Goal: Information Seeking & Learning: Learn about a topic

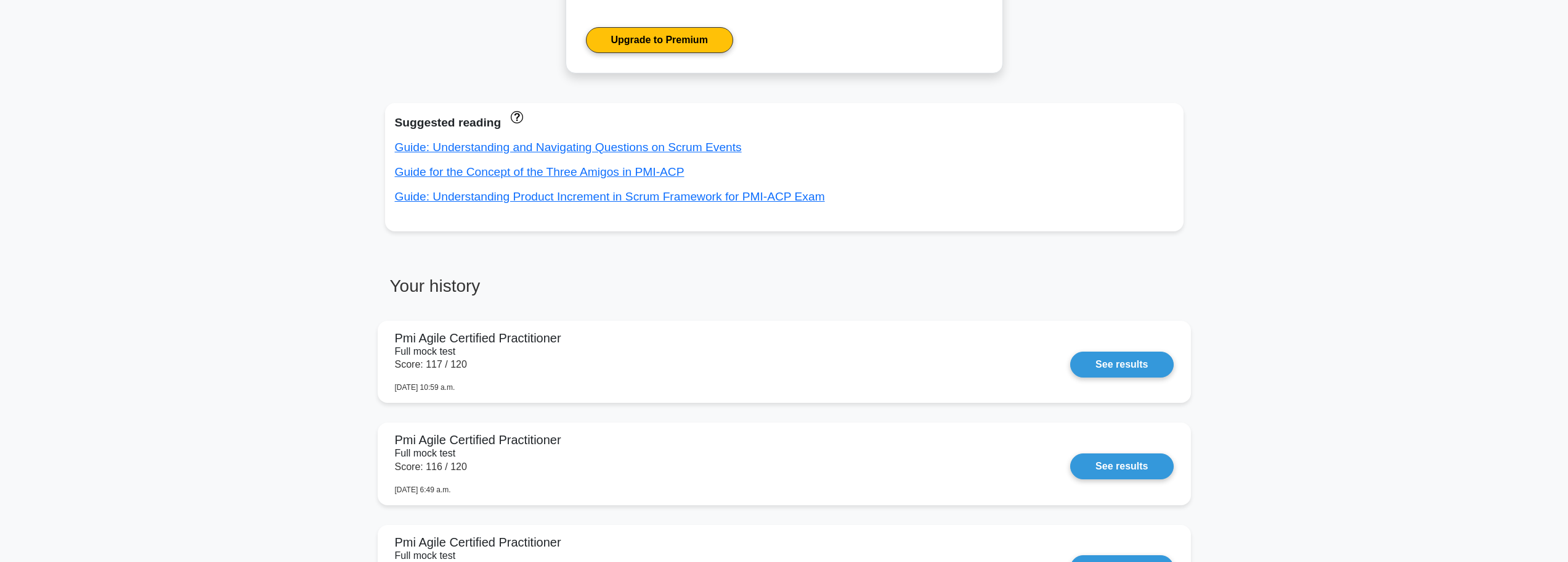
scroll to position [681, 0]
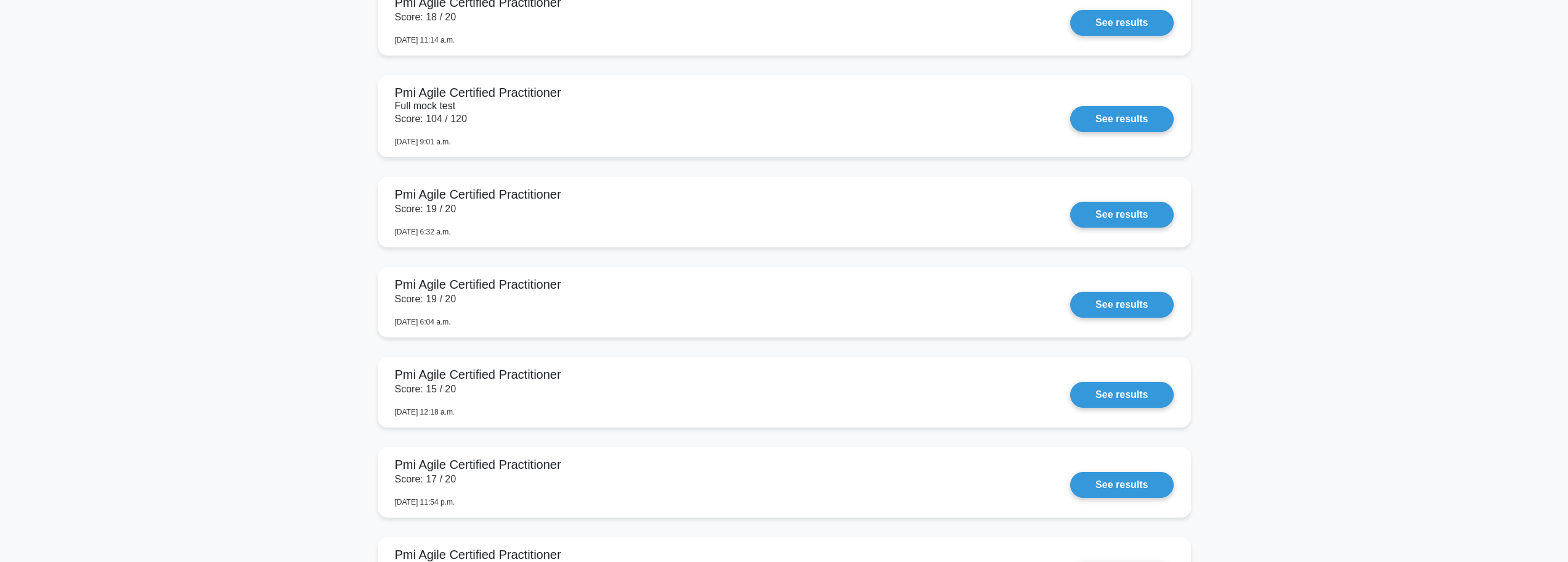
scroll to position [2324, 0]
click at [1122, 117] on link "See results" at bounding box center [1122, 117] width 103 height 26
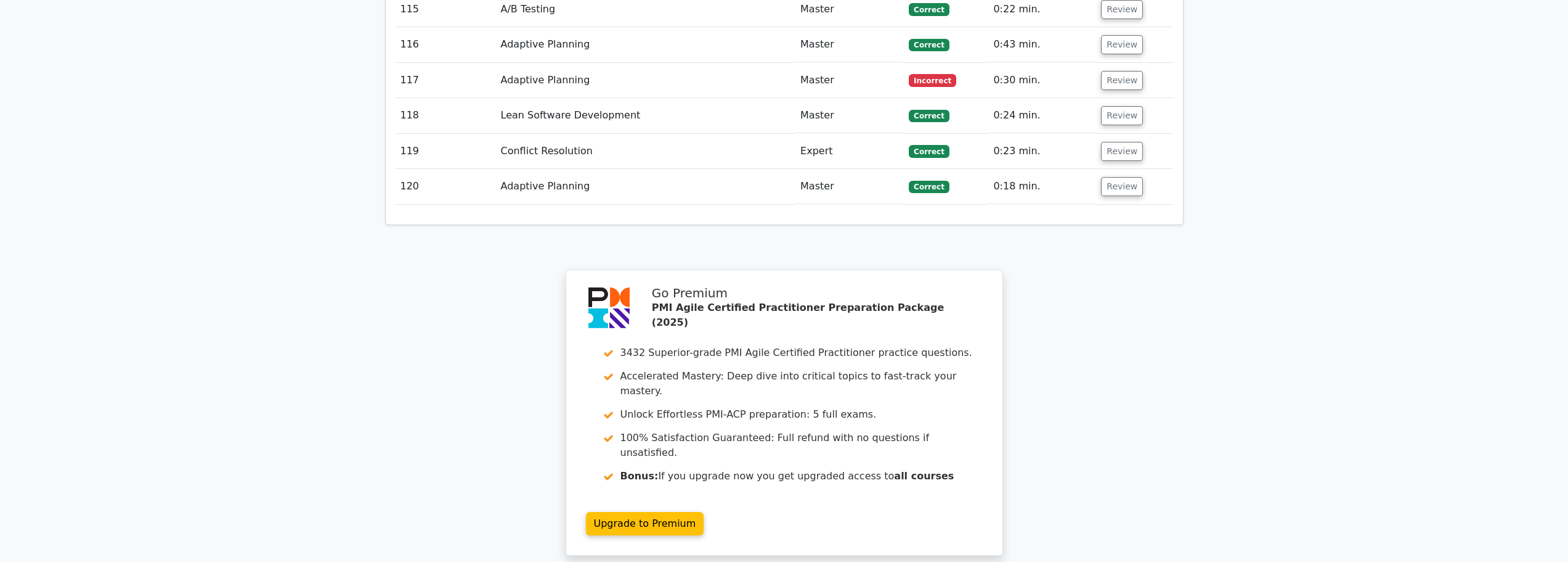
scroll to position [6412, 0]
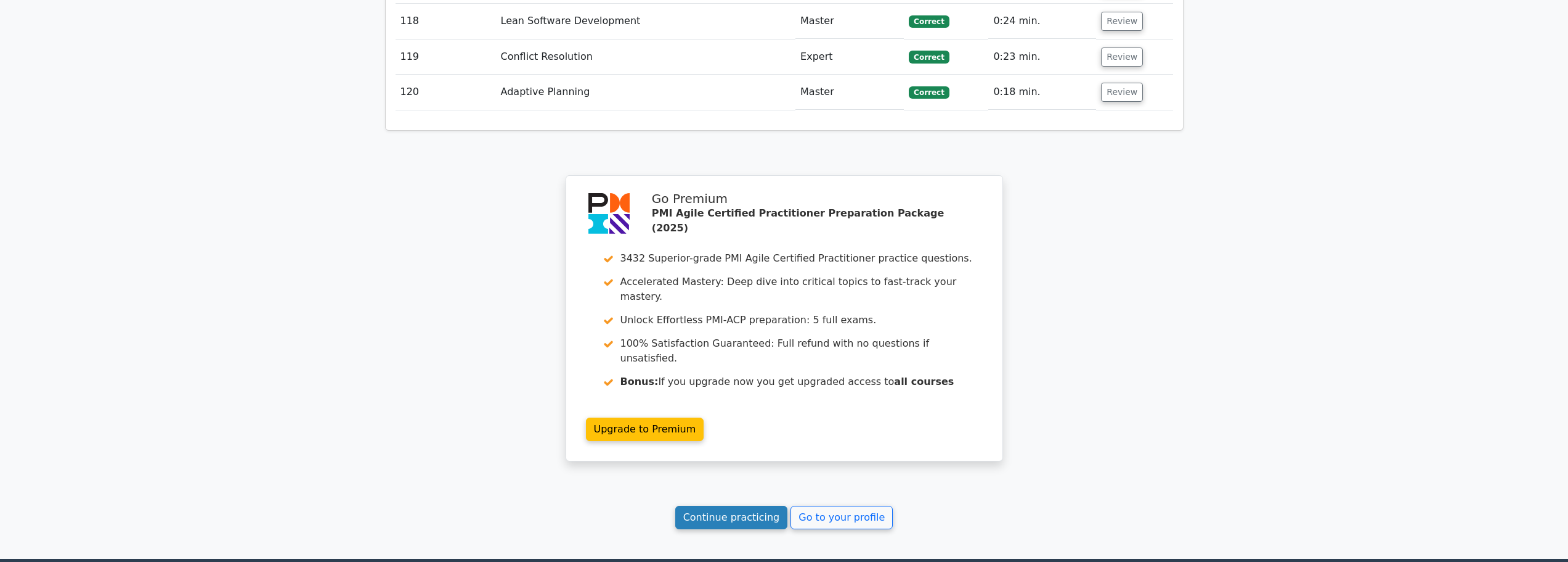
click at [732, 506] on link "Continue practicing" at bounding box center [732, 517] width 113 height 24
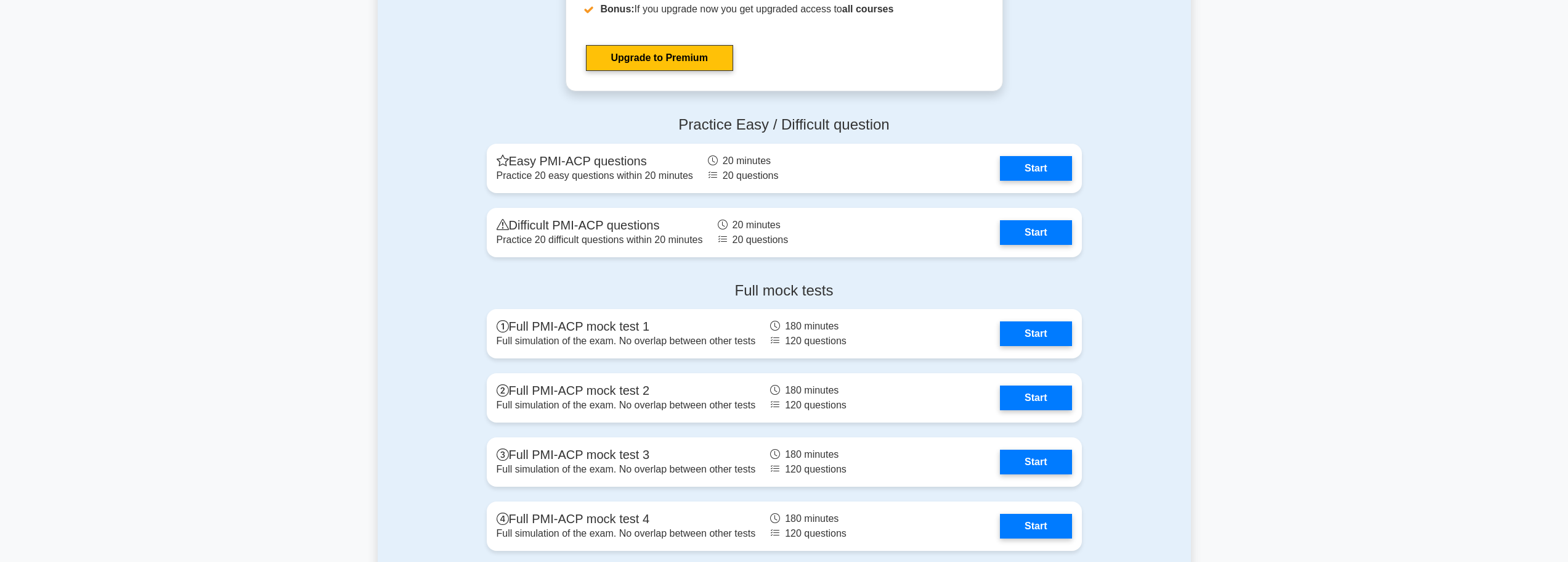
scroll to position [3638, 0]
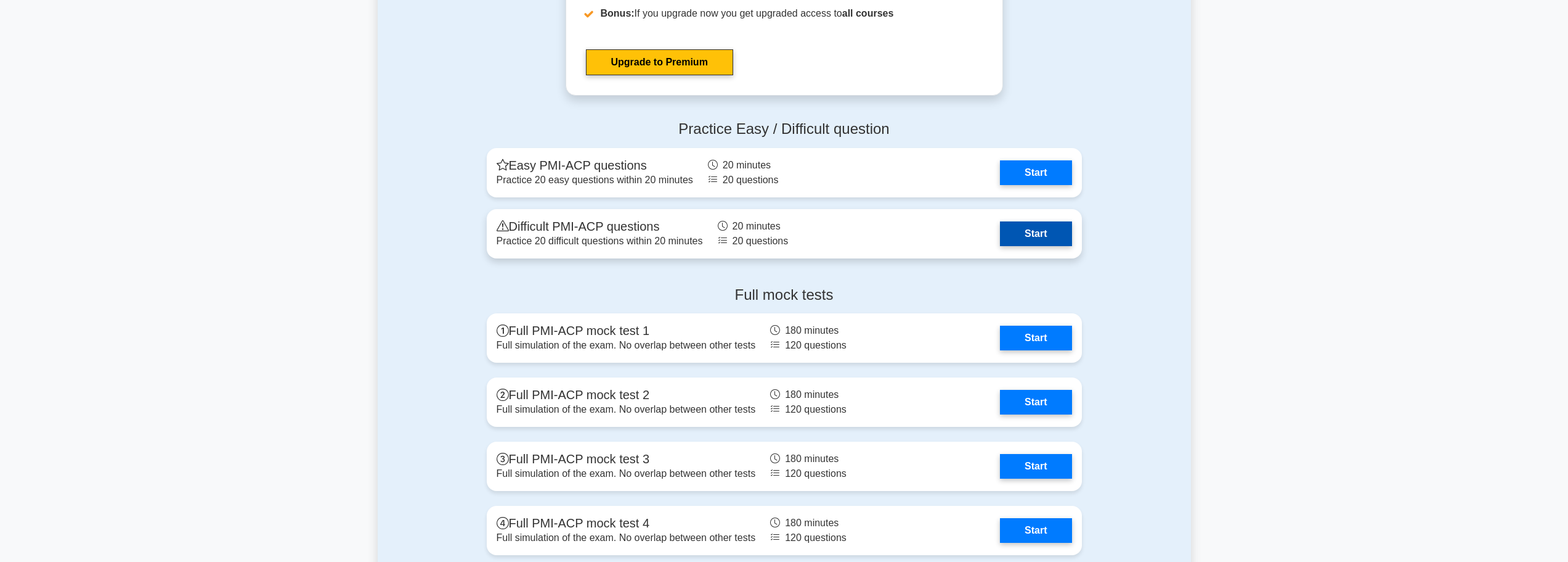
click at [1043, 230] on link "Start" at bounding box center [1035, 234] width 71 height 25
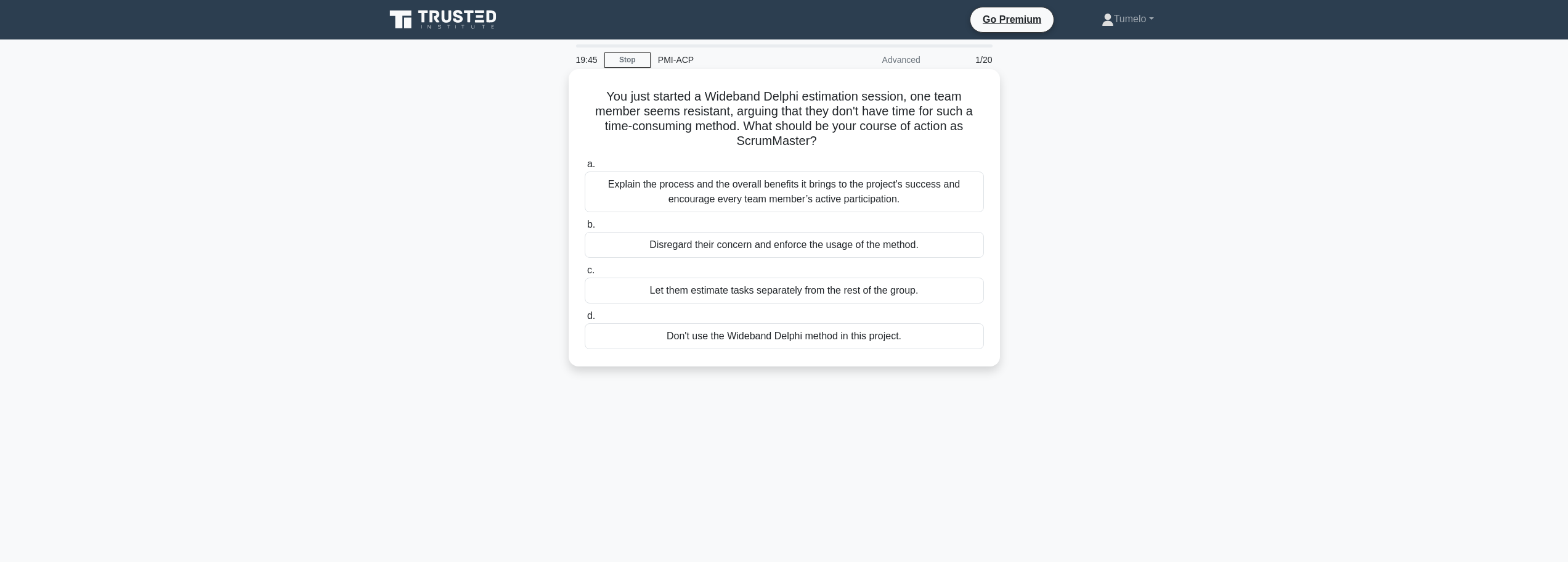
click at [791, 199] on div "Explain the process and the overall benefits it brings to the project's success…" at bounding box center [784, 192] width 399 height 41
click at [585, 169] on input "a. Explain the process and the overall benefits it brings to the project's succ…" at bounding box center [585, 164] width 0 height 8
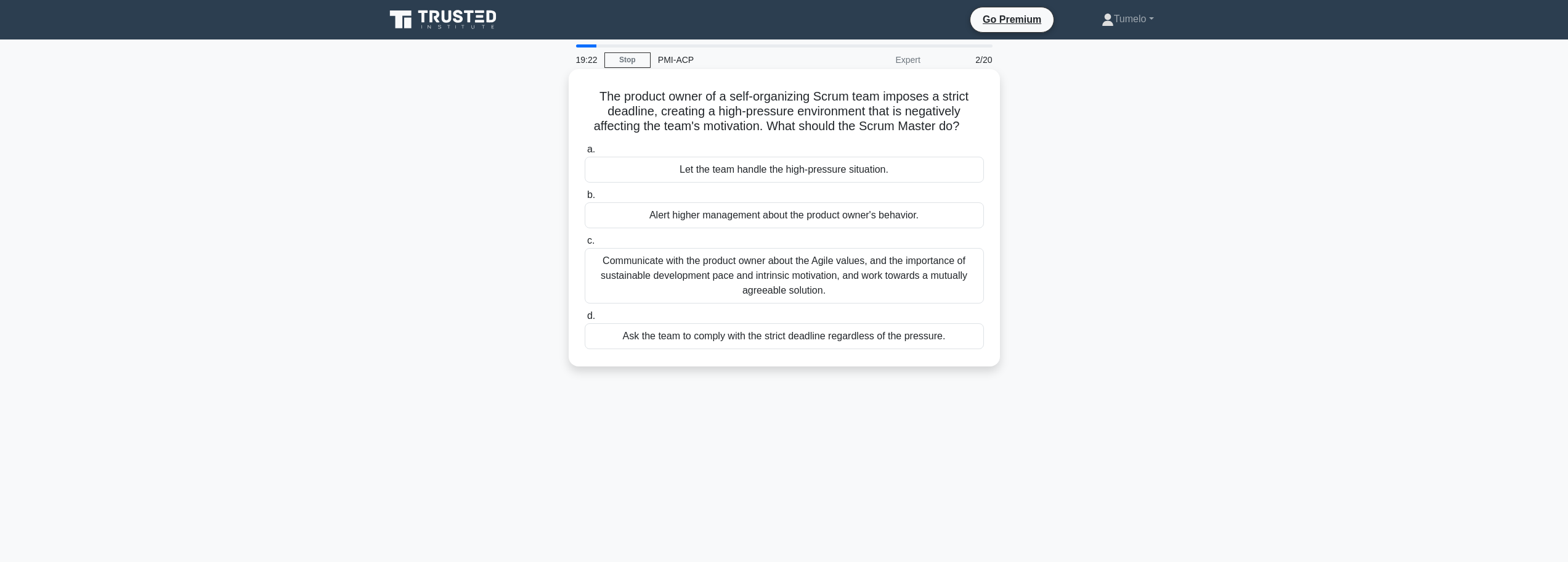
click at [862, 285] on div "Communicate with the product owner about the Agile values, and the importance o…" at bounding box center [784, 276] width 399 height 56
click at [585, 245] on input "c. Communicate with the product owner about the Agile values, and the importanc…" at bounding box center [585, 241] width 0 height 8
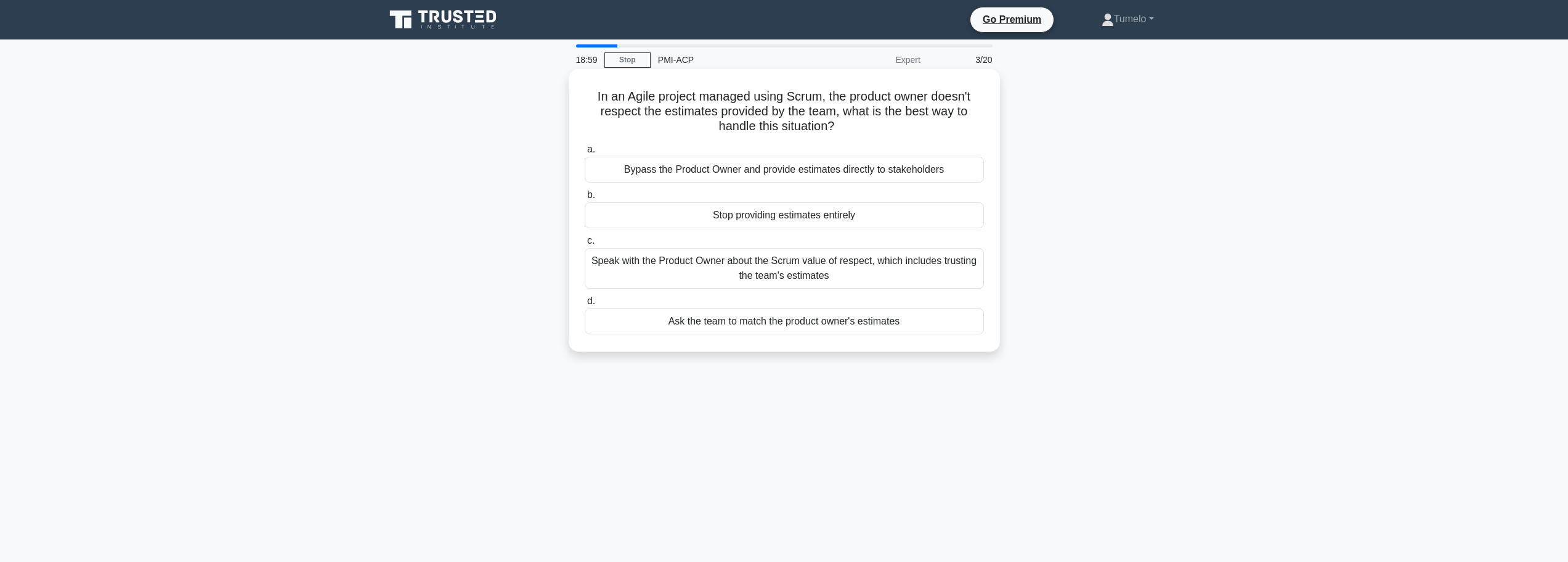
click at [819, 276] on div "Speak with the Product Owner about the Scrum value of respect, which includes t…" at bounding box center [784, 268] width 399 height 41
click at [585, 245] on input "c. Speak with the Product Owner about the Scrum value of respect, which include…" at bounding box center [585, 241] width 0 height 8
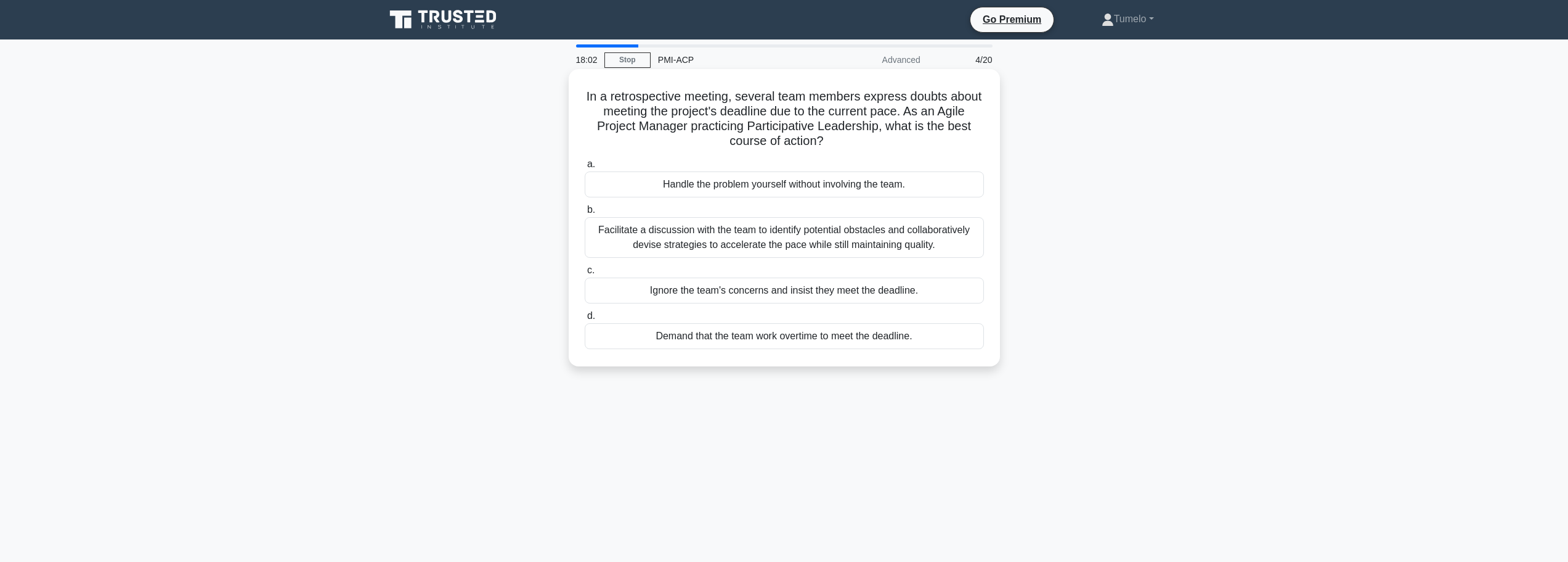
click at [828, 248] on div "Facilitate a discussion with the team to identify potential obstacles and colla…" at bounding box center [784, 237] width 399 height 41
click at [585, 214] on input "b. Facilitate a discussion with the team to identify potential obstacles and co…" at bounding box center [585, 210] width 0 height 8
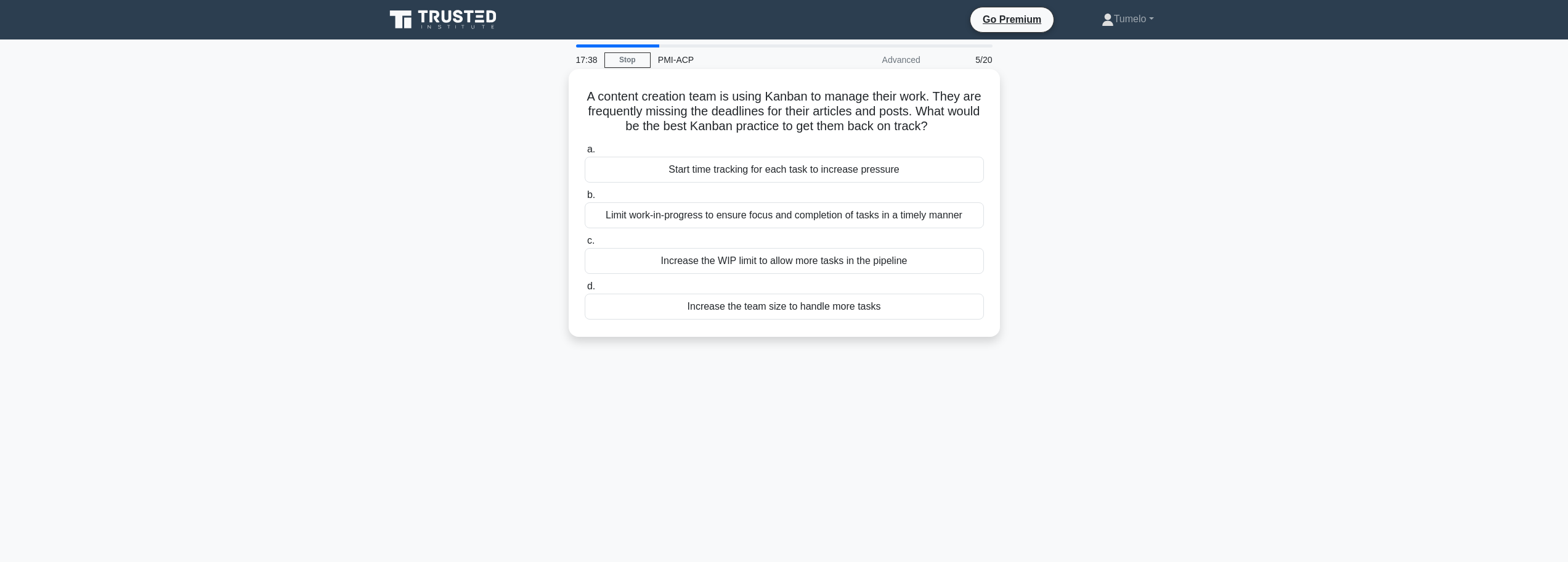
click at [777, 223] on div "Limit work-in-progress to ensure focus and completion of tasks in a timely mann…" at bounding box center [784, 215] width 399 height 26
click at [585, 199] on input "b. Limit work-in-progress to ensure focus and completion of tasks in a timely m…" at bounding box center [585, 196] width 0 height 8
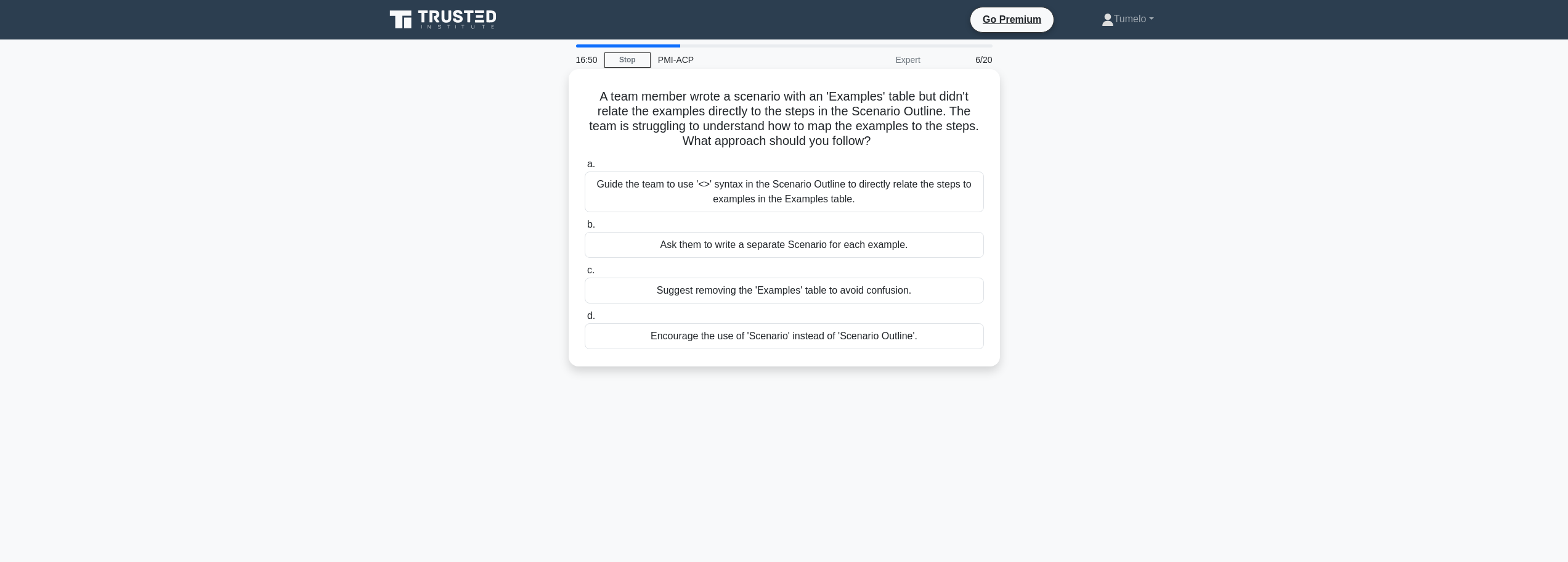
click at [756, 191] on div "Guide the team to use '<>' syntax in the Scenario Outline to directly relate th…" at bounding box center [784, 192] width 399 height 41
click at [585, 169] on input "a. Guide the team to use '<>' syntax in the Scenario Outline to directly relate…" at bounding box center [585, 164] width 0 height 8
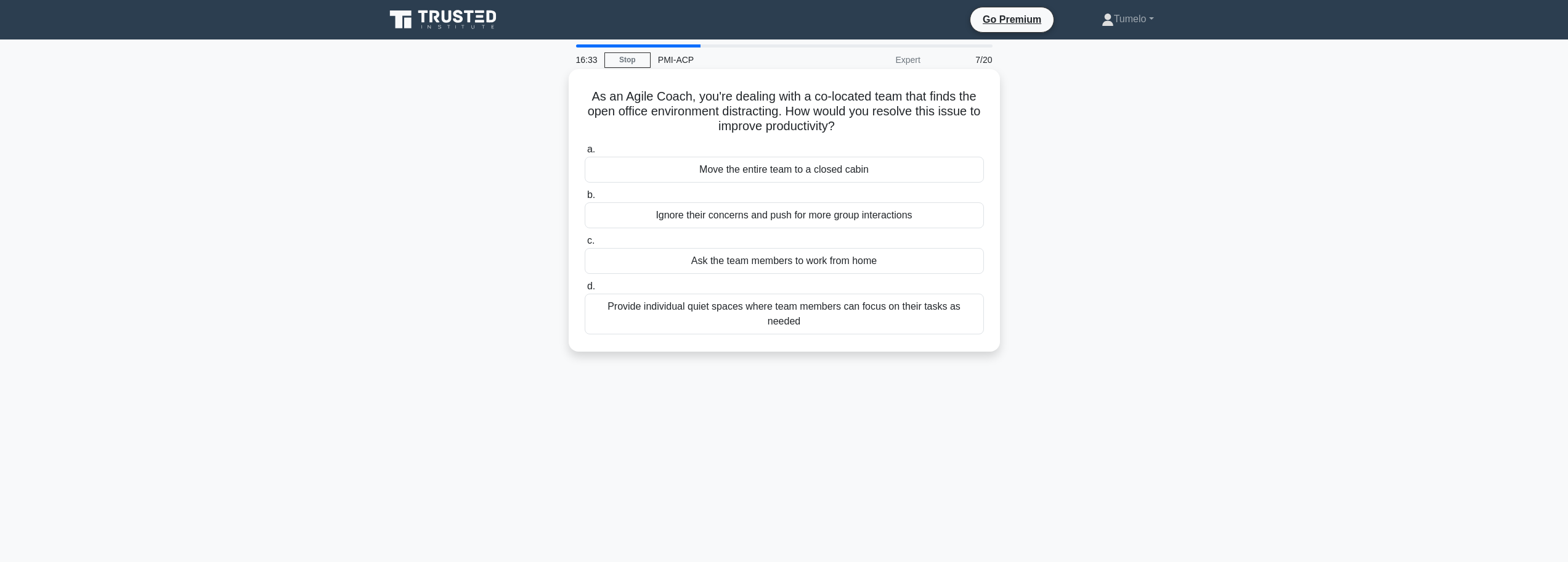
click at [764, 308] on div "Provide individual quiet spaces where team members can focus on their tasks as …" at bounding box center [784, 314] width 399 height 41
click at [585, 290] on input "d. Provide individual quiet spaces where team members can focus on their tasks …" at bounding box center [585, 286] width 0 height 8
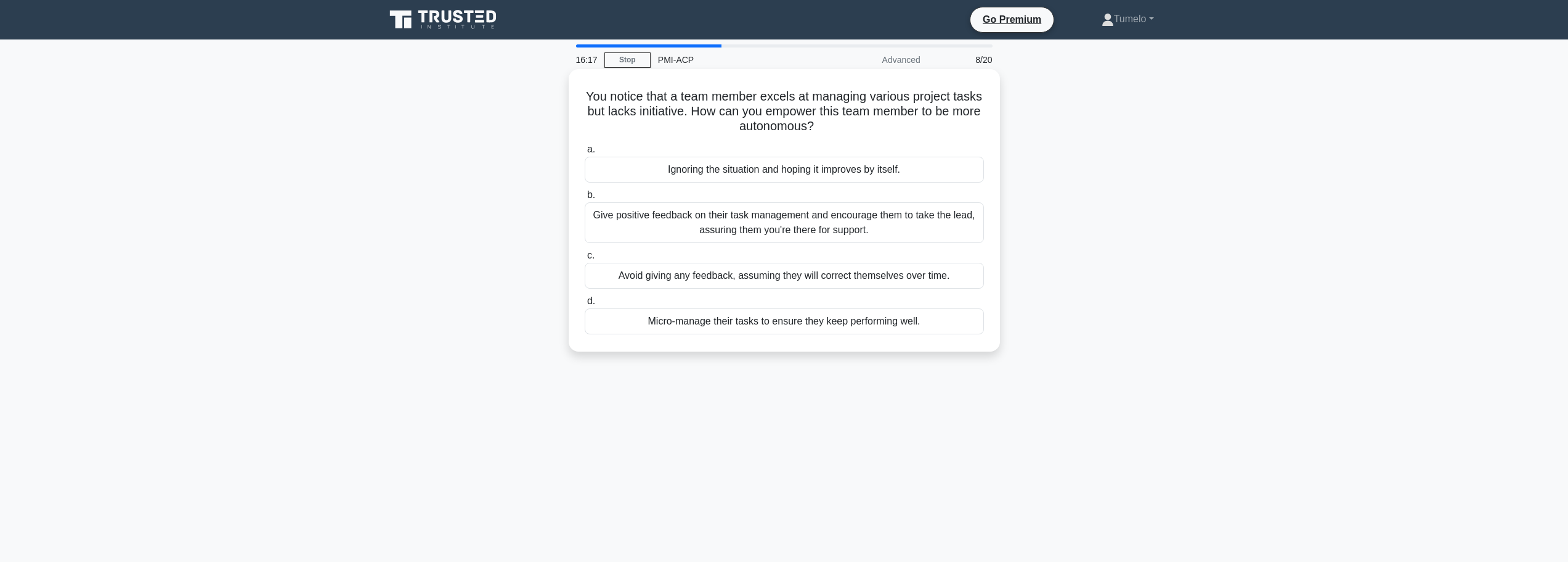
click at [814, 223] on div "Give positive feedback on their task management and encourage them to take the …" at bounding box center [784, 223] width 399 height 41
click at [585, 199] on input "b. Give positive feedback on their task management and encourage them to take t…" at bounding box center [585, 196] width 0 height 8
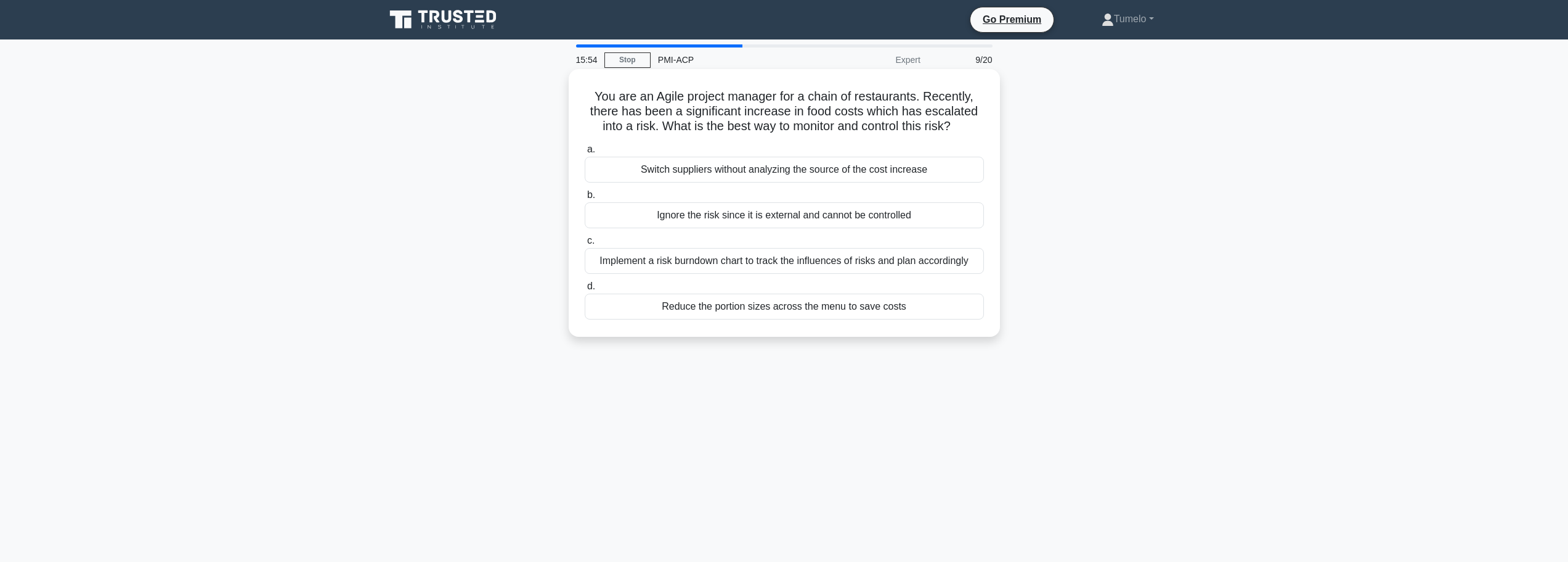
click at [817, 264] on div "Implement a risk burndown chart to track the influences of risks and plan accor…" at bounding box center [784, 261] width 399 height 26
click at [585, 245] on input "c. Implement a risk burndown chart to track the influences of risks and plan ac…" at bounding box center [585, 241] width 0 height 8
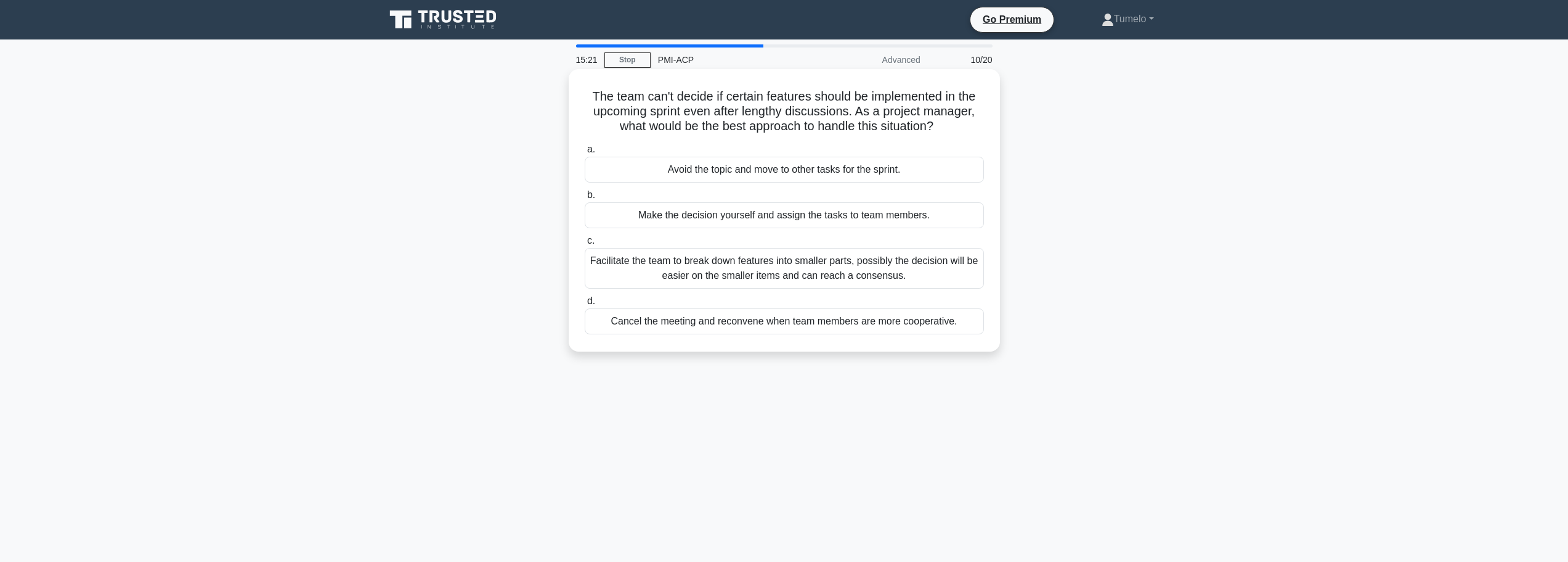
click at [772, 274] on div "Facilitate the team to break down features into smaller parts, possibly the dec…" at bounding box center [784, 268] width 399 height 41
click at [585, 245] on input "c. Facilitate the team to break down features into smaller parts, possibly the …" at bounding box center [585, 241] width 0 height 8
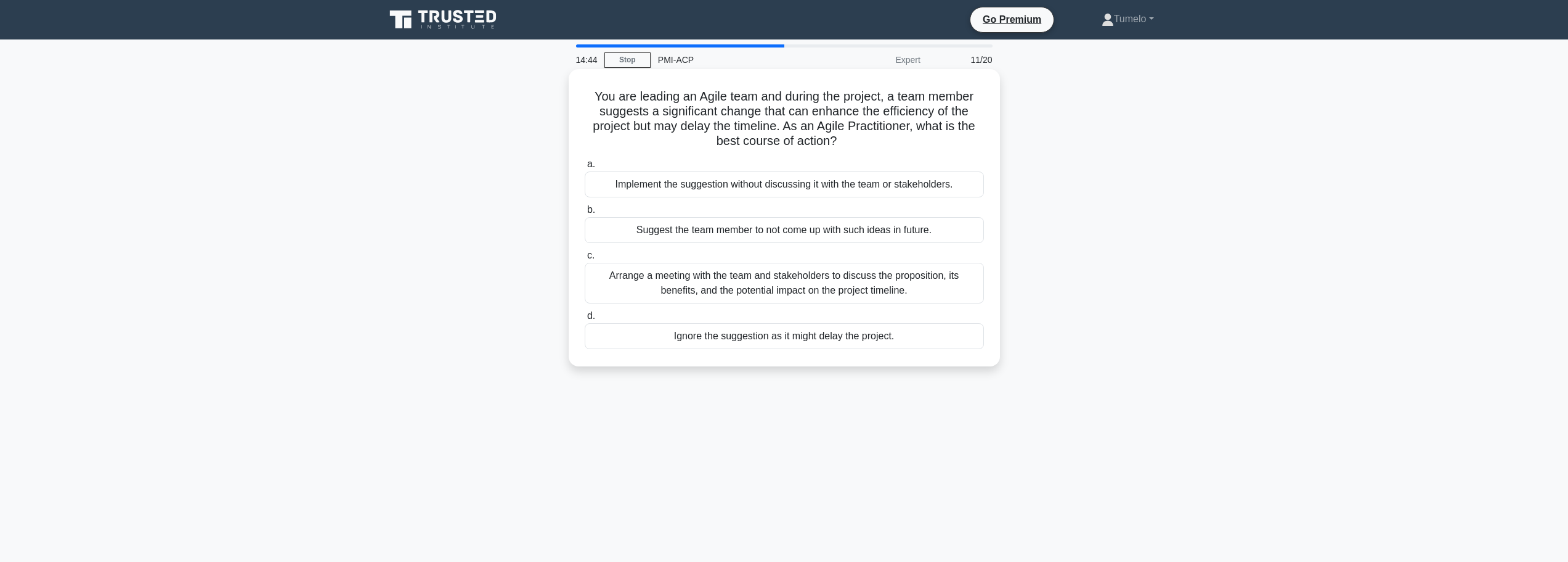
click at [805, 286] on div "Arrange a meeting with the team and stakeholders to discuss the proposition, it…" at bounding box center [784, 283] width 399 height 41
click at [585, 259] on input "c. Arrange a meeting with the team and stakeholders to discuss the proposition,…" at bounding box center [585, 256] width 0 height 8
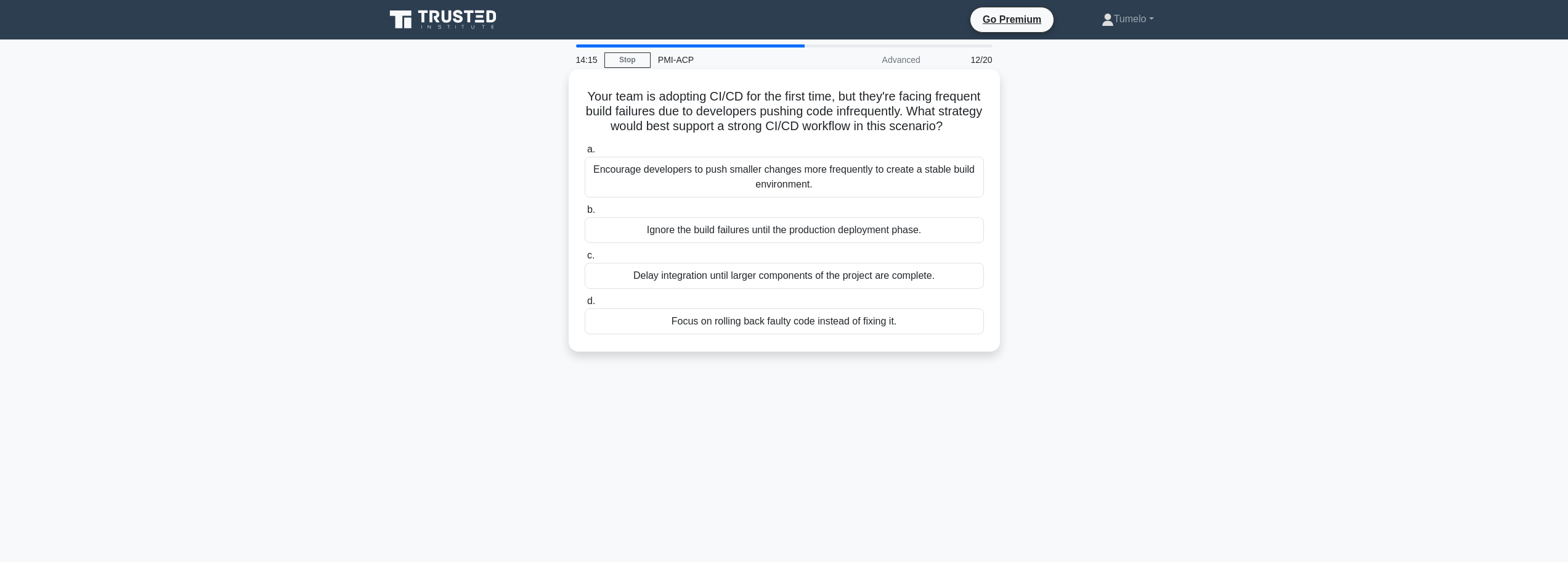
click at [750, 191] on div "Encourage developers to push smaller changes more frequently to create a stable…" at bounding box center [784, 177] width 399 height 41
click at [585, 154] on input "a. Encourage developers to push smaller changes more frequently to create a sta…" at bounding box center [585, 150] width 0 height 8
click at [812, 187] on div "In the next sprint planning, consider team member availability and plan for buf…" at bounding box center [784, 177] width 399 height 41
click at [585, 154] on input "a. In the next sprint planning, consider team member availability and plan for …" at bounding box center [585, 150] width 0 height 8
click at [804, 182] on div "Several tasks have been completed simultaneously, resulting in a drastic reduct…" at bounding box center [784, 177] width 399 height 41
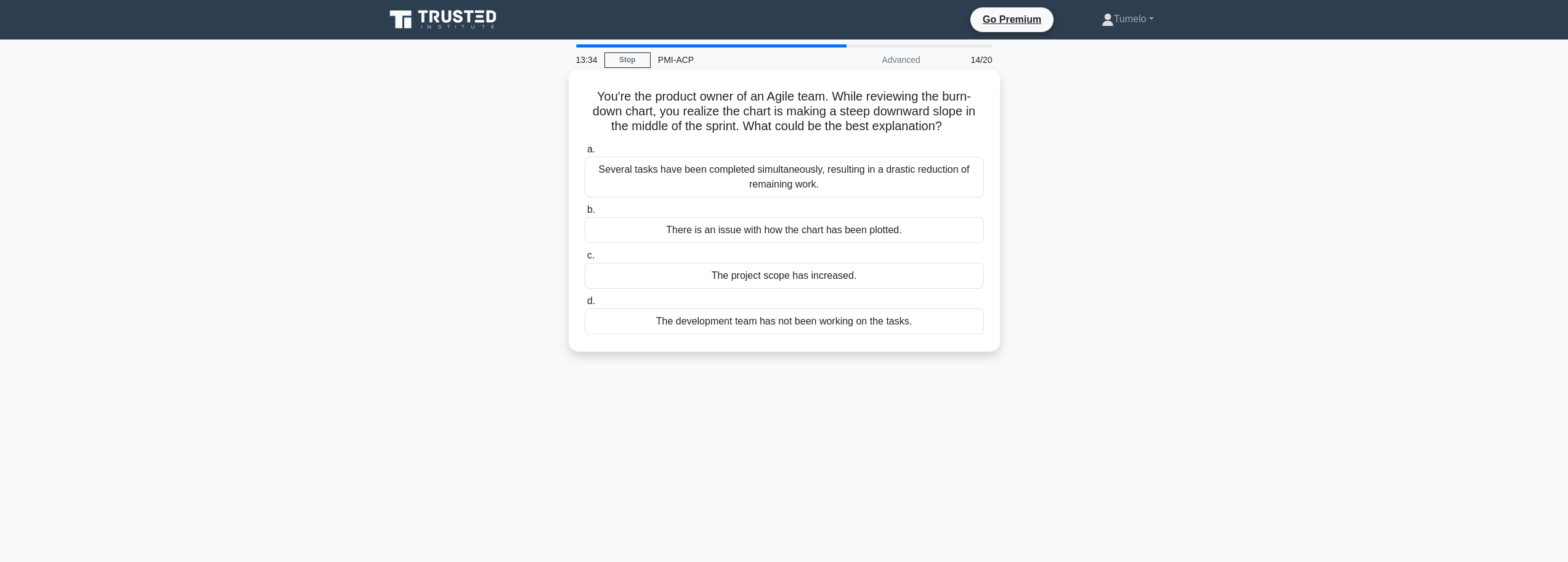
click at [585, 154] on input "a. Several tasks have been completed simultaneously, resulting in a drastic red…" at bounding box center [585, 150] width 0 height 8
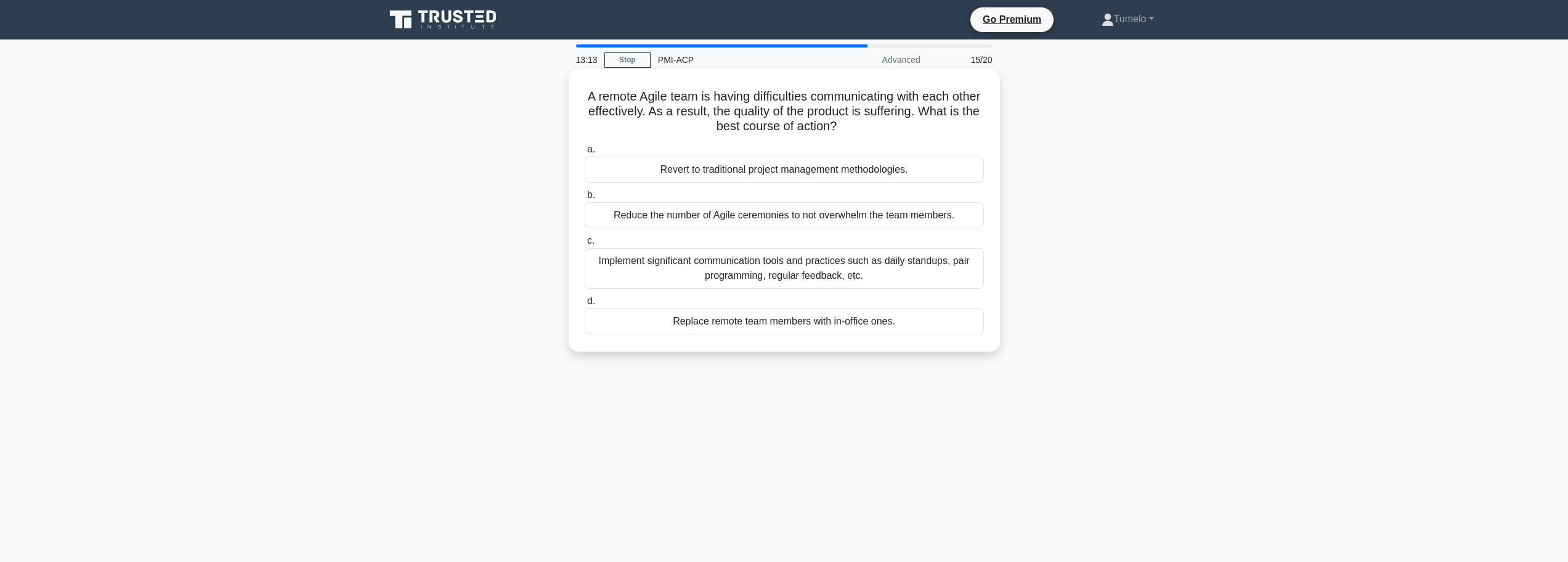
click at [858, 273] on div "Implement significant communication tools and practices such as daily standups,…" at bounding box center [784, 268] width 399 height 41
click at [585, 245] on input "c. Implement significant communication tools and practices such as daily standu…" at bounding box center [585, 241] width 0 height 8
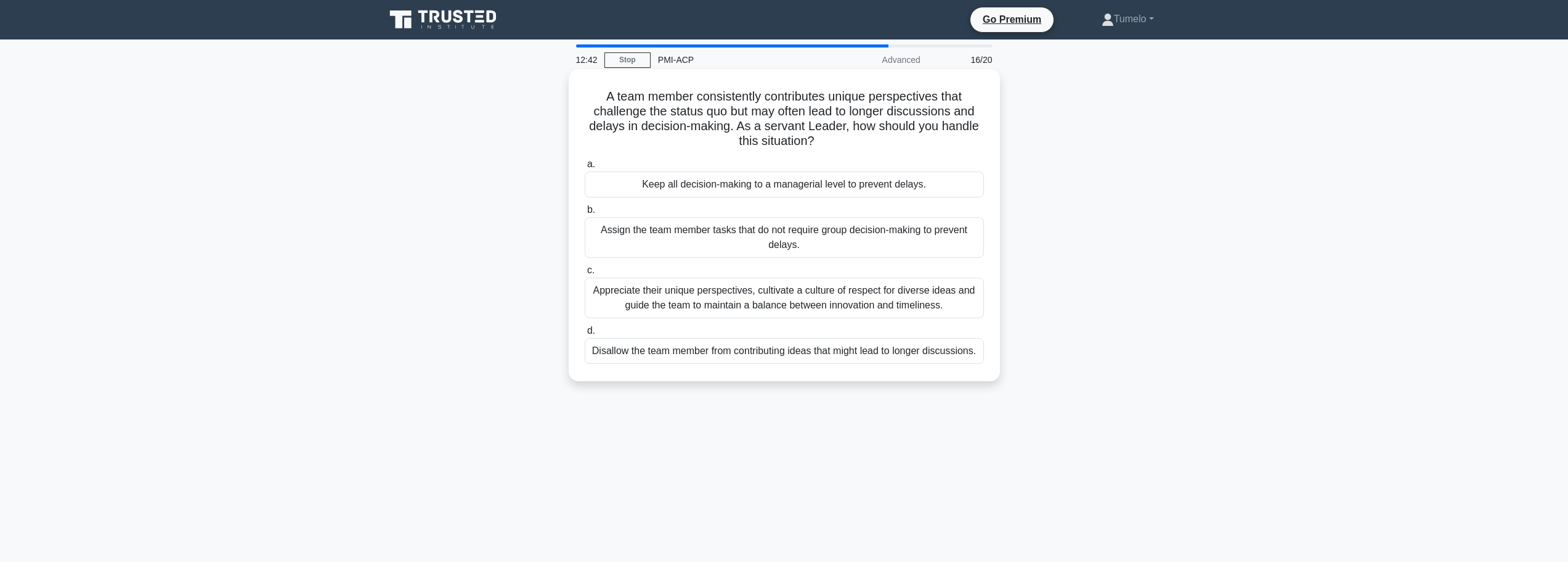
click at [875, 303] on div "Appreciate their unique perspectives, cultivate a culture of respect for divers…" at bounding box center [784, 298] width 399 height 41
click at [585, 274] on input "c. Appreciate their unique perspectives, cultivate a culture of respect for div…" at bounding box center [585, 271] width 0 height 8
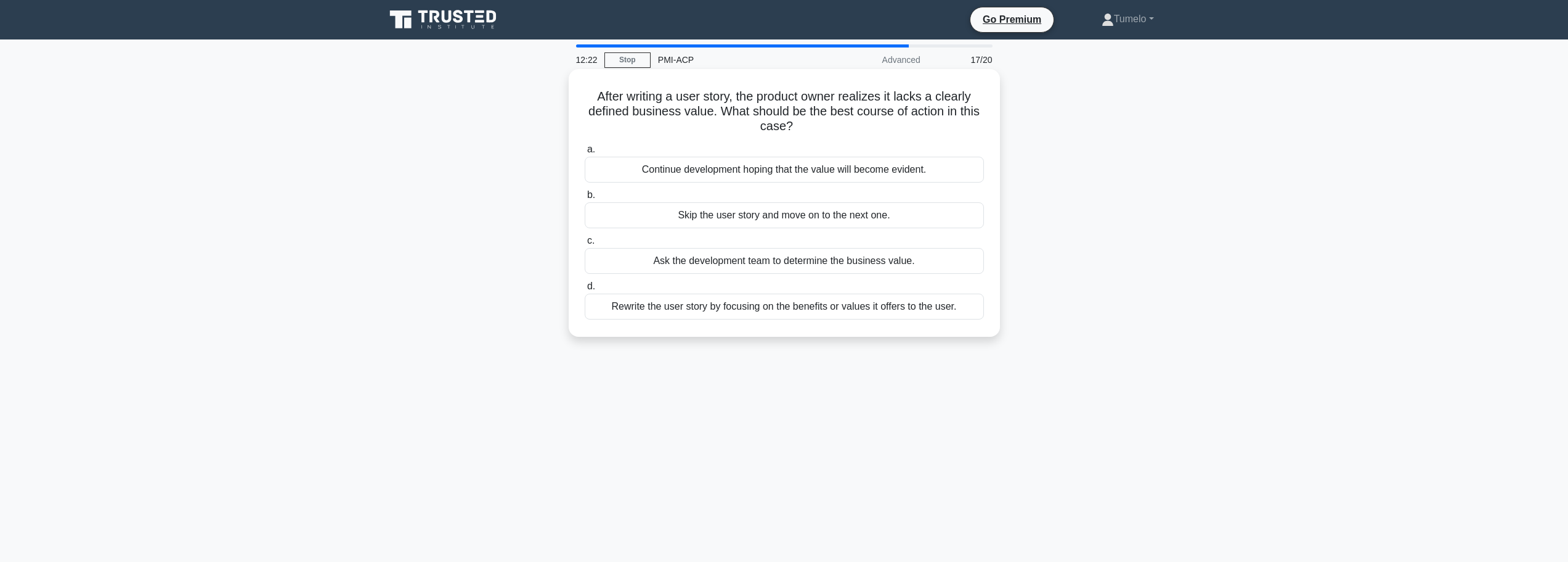
click at [749, 312] on div "Rewrite the user story by focusing on the benefits or values it offers to the u…" at bounding box center [784, 307] width 399 height 26
click at [585, 290] on input "d. Rewrite the user story by focusing on the benefits or values it offers to th…" at bounding box center [585, 286] width 0 height 8
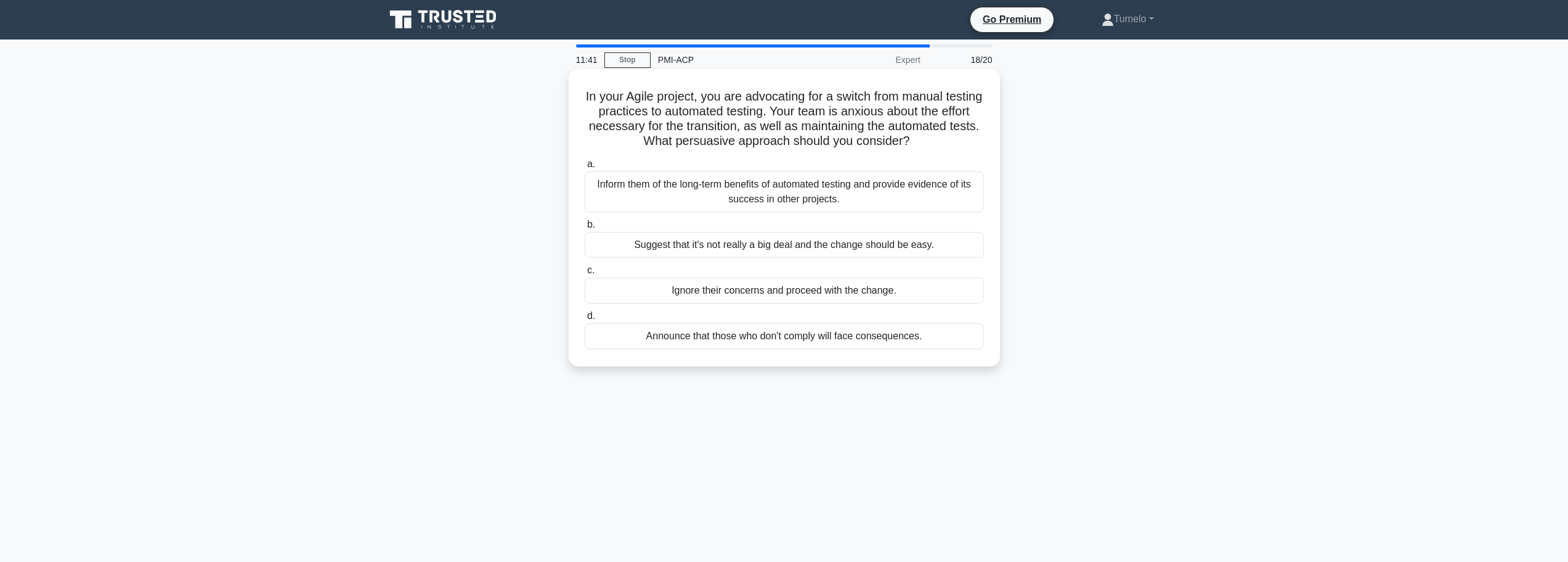
click at [822, 200] on div "Inform them of the long-term benefits of automated testing and provide evidence…" at bounding box center [784, 192] width 399 height 41
click at [585, 169] on input "a. Inform them of the long-term benefits of automated testing and provide evide…" at bounding box center [585, 164] width 0 height 8
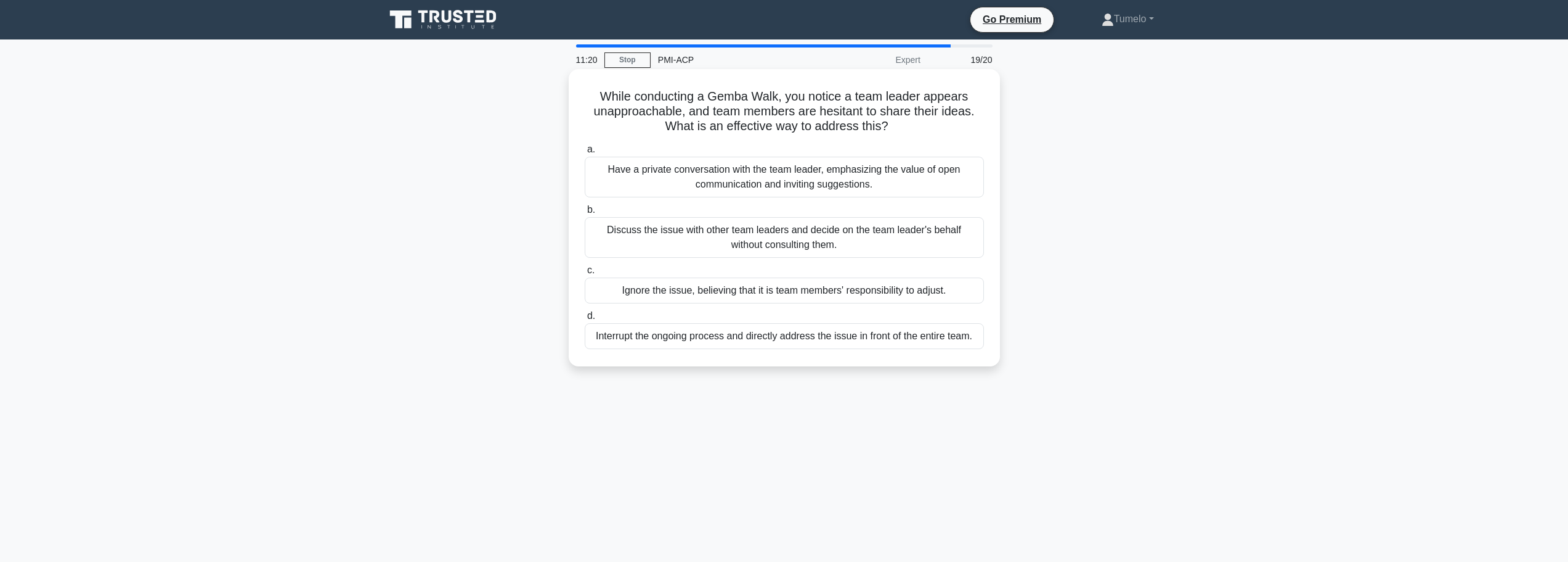
click at [813, 184] on div "Have a private conversation with the team leader, emphasizing the value of open…" at bounding box center [784, 177] width 399 height 41
click at [585, 154] on input "a. Have a private conversation with the team leader, emphasizing the value of o…" at bounding box center [585, 150] width 0 height 8
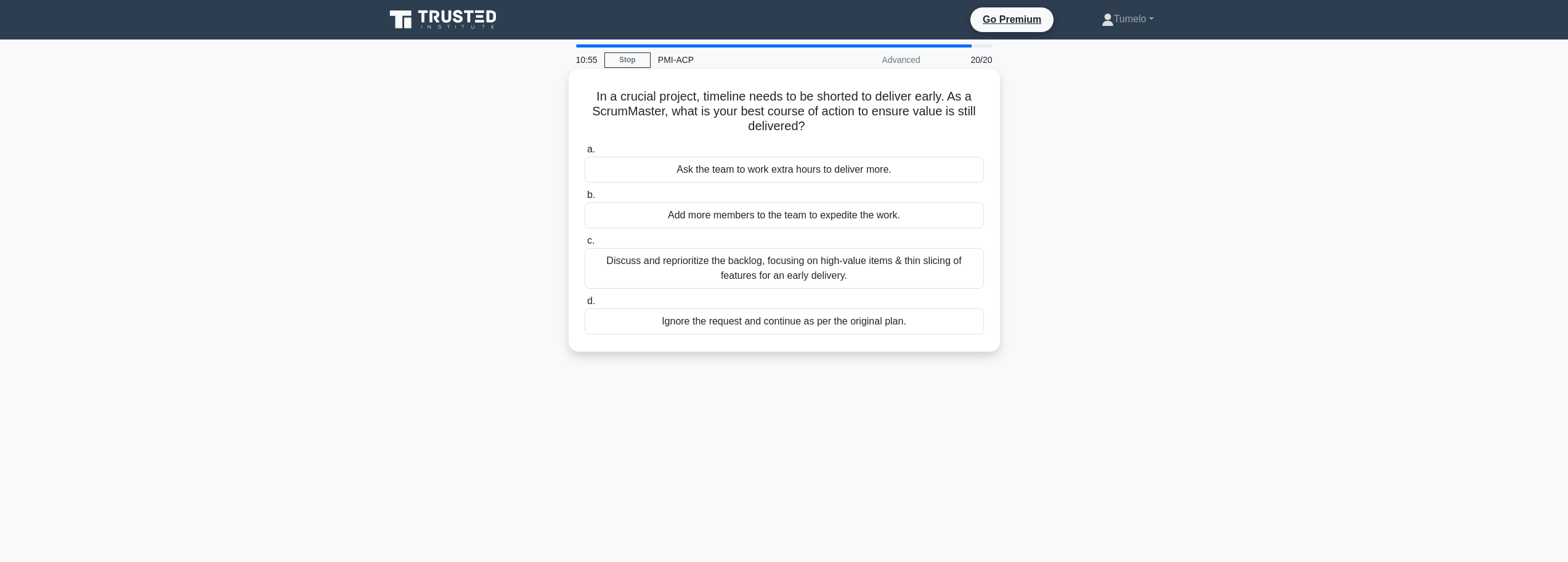
click at [775, 266] on div "Discuss and reprioritize the backlog, focusing on high-value items & thin slici…" at bounding box center [784, 268] width 399 height 41
click at [585, 245] on input "c. Discuss and reprioritize the backlog, focusing on high-value items & thin sl…" at bounding box center [585, 241] width 0 height 8
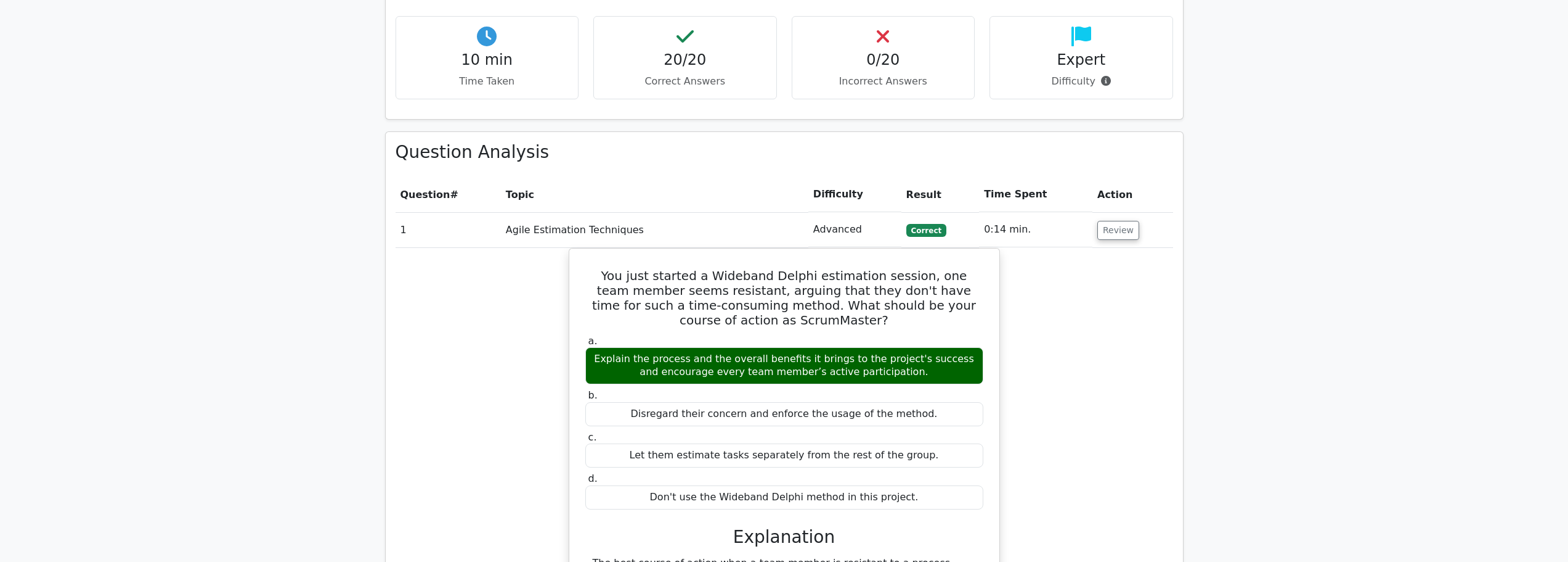
scroll to position [1110, 0]
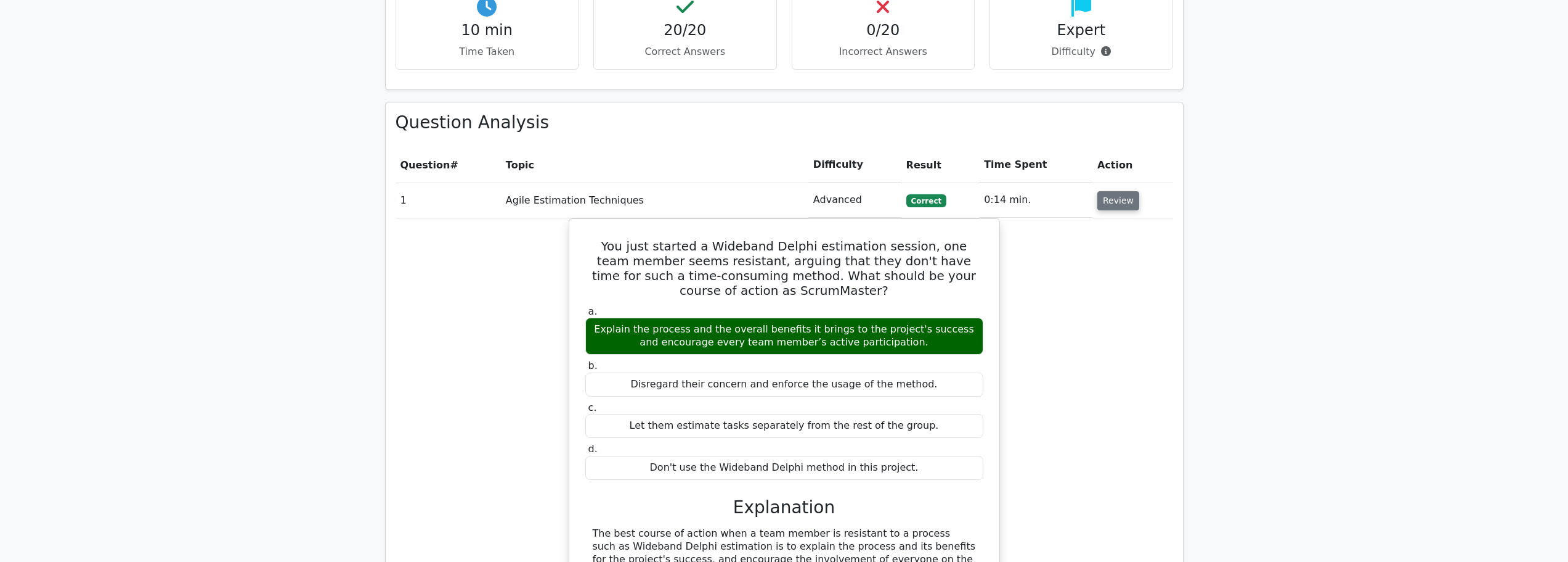
click at [1110, 191] on button "Review" at bounding box center [1118, 200] width 42 height 19
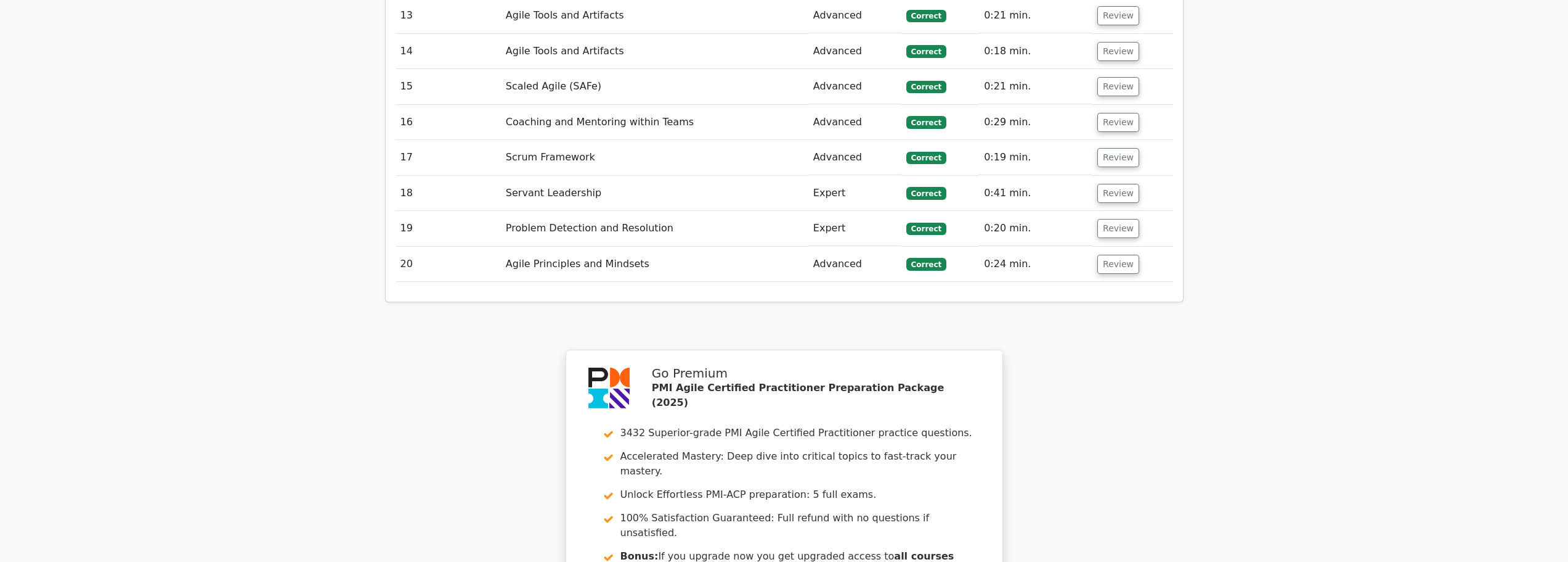
scroll to position [1973, 0]
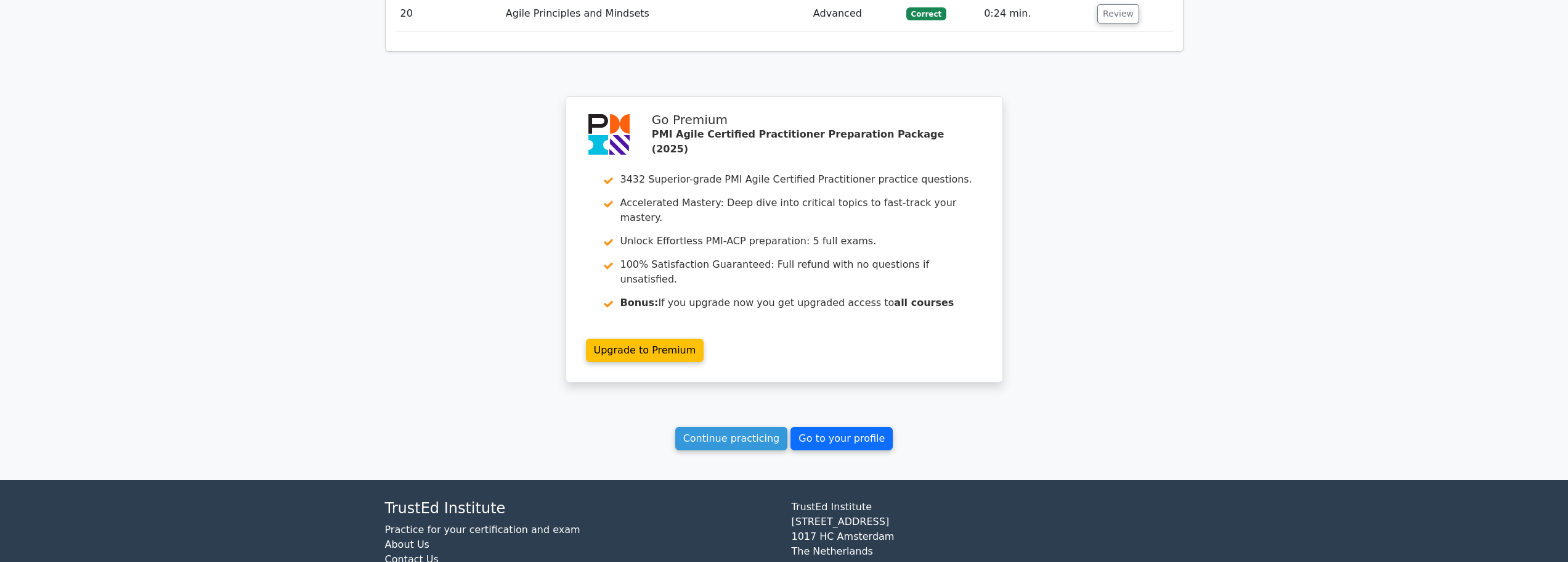
click at [844, 427] on link "Go to your profile" at bounding box center [841, 438] width 102 height 24
